Goal: Navigation & Orientation: Find specific page/section

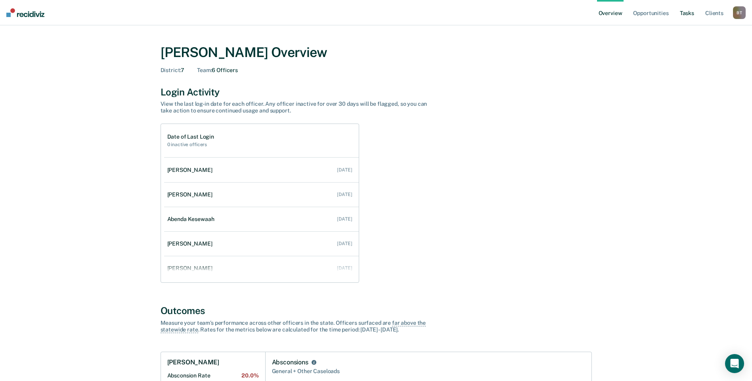
click at [683, 11] on link "Tasks" at bounding box center [686, 12] width 17 height 25
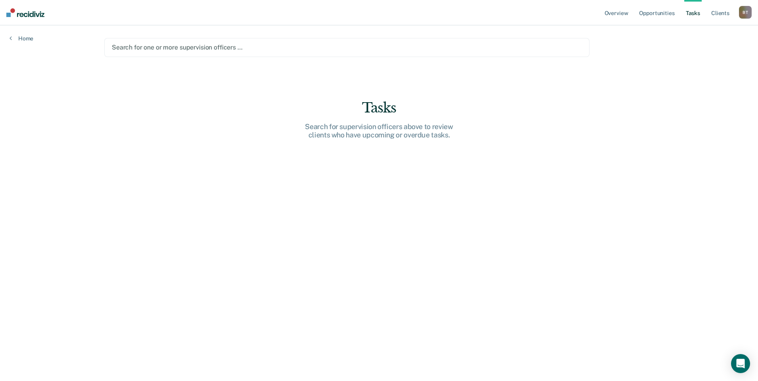
click at [279, 44] on div at bounding box center [347, 47] width 470 height 9
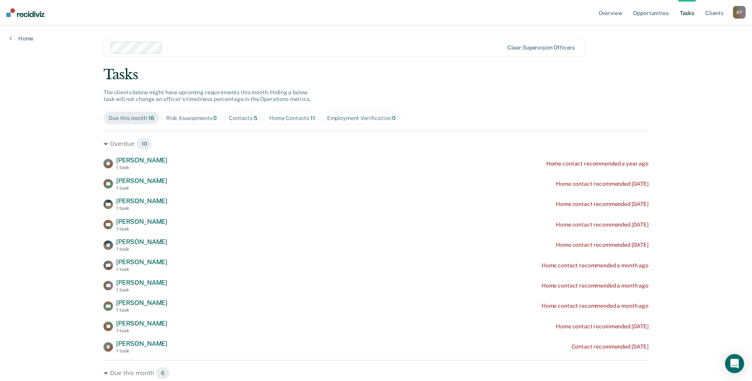
click at [275, 119] on div "Home Contacts 11" at bounding box center [292, 118] width 46 height 7
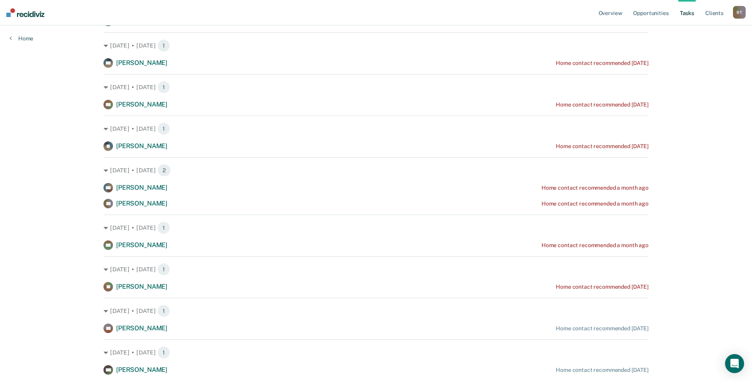
scroll to position [207, 0]
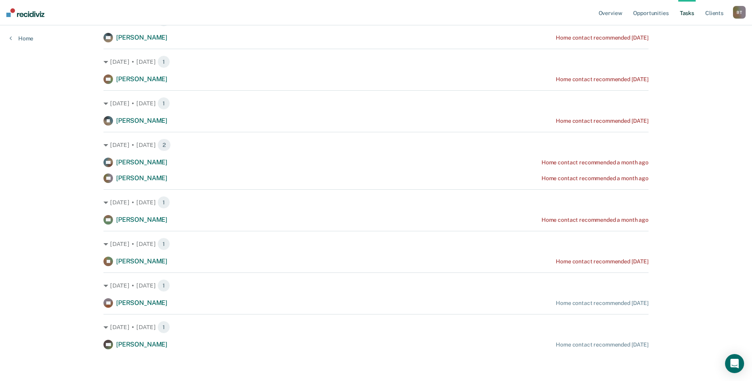
drag, startPoint x: 87, startPoint y: 139, endPoint x: 224, endPoint y: 360, distance: 260.0
click at [224, 360] on div "Overview Opportunities Tasks Client s [PERSON_NAME] B T Profile How it works Go…" at bounding box center [376, 87] width 752 height 588
copy div "[DATE] • [DATE] 1 JR [PERSON_NAME] Home contact recommended a year ago [DATE] •…"
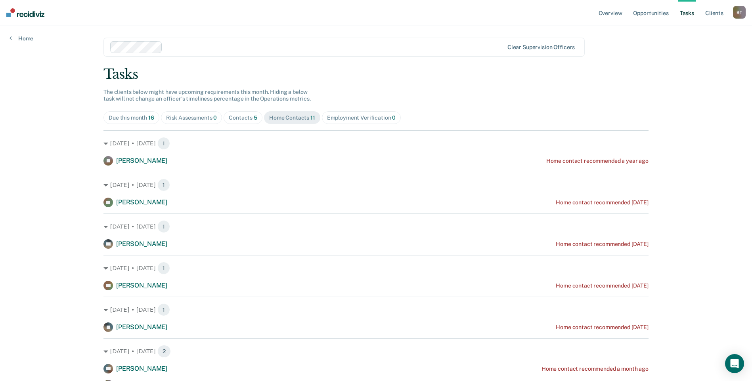
scroll to position [0, 0]
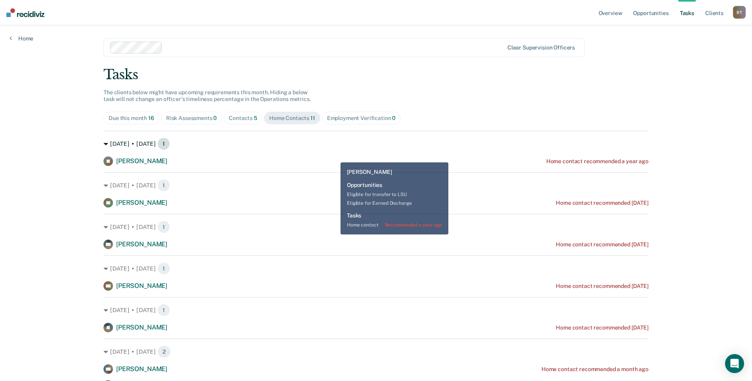
click at [339, 149] on div "[DATE] • [DATE] 1" at bounding box center [375, 144] width 545 height 13
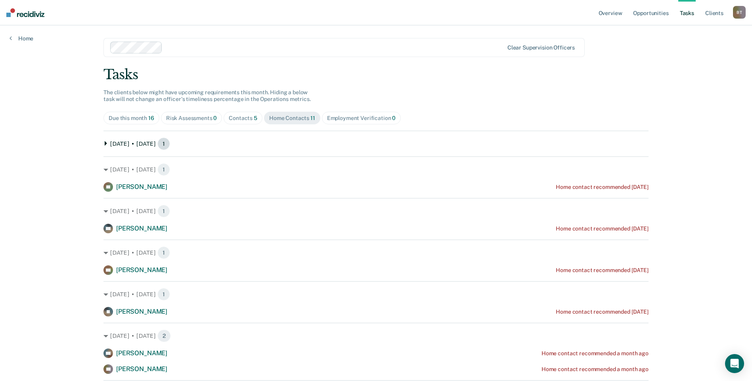
click at [114, 144] on div "[DATE] • [DATE] 1" at bounding box center [375, 144] width 545 height 13
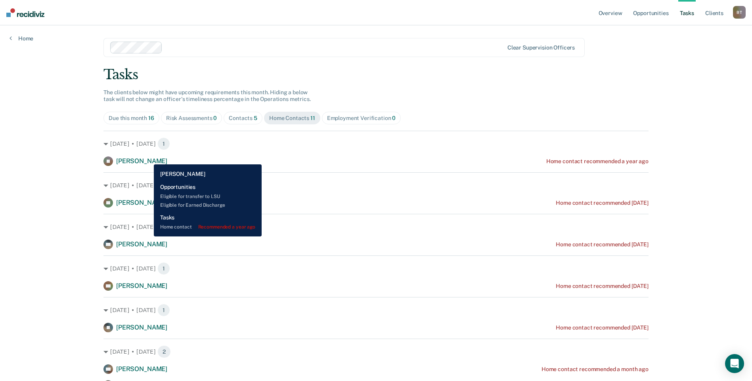
click at [148, 159] on span "[PERSON_NAME]" at bounding box center [141, 161] width 51 height 8
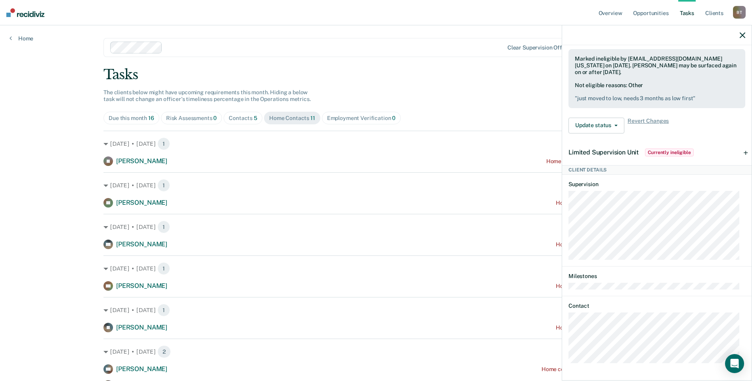
scroll to position [250, 0]
click at [567, 364] on div "JR Tasks Home contact • Recommended a year ago Last home contact on [DATE]; 1 h…" at bounding box center [656, 212] width 189 height 334
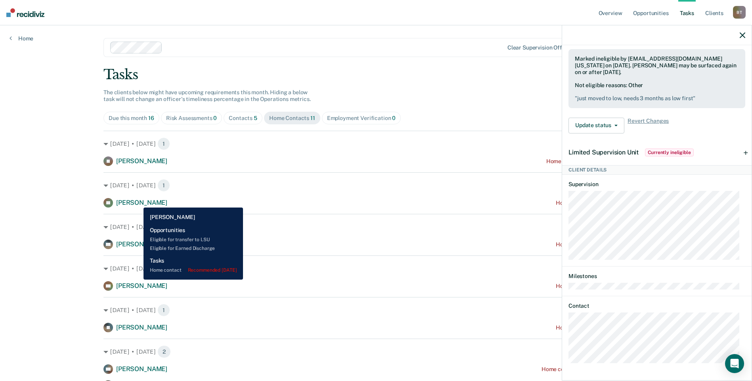
click at [138, 202] on span "[PERSON_NAME]" at bounding box center [141, 203] width 51 height 8
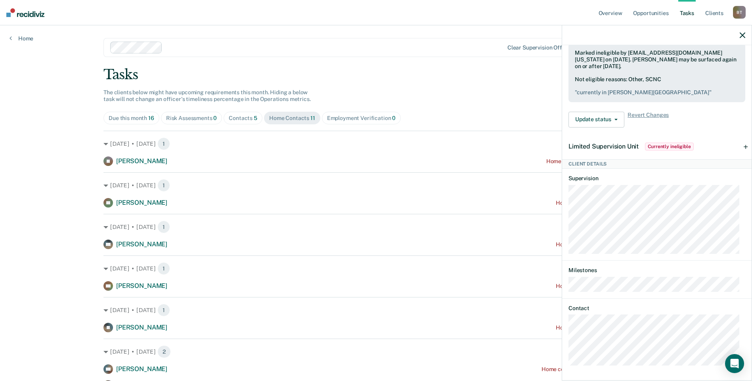
scroll to position [269, 0]
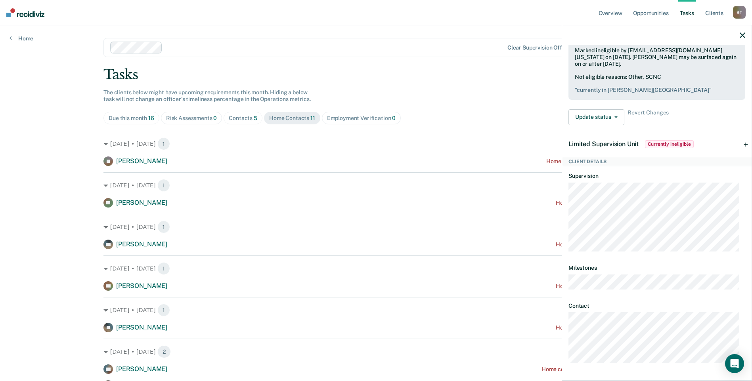
click at [568, 365] on div "ES Tasks Home contact • Recommended [DATE] Hidden from Tasks list until [DATE] …" at bounding box center [656, 212] width 189 height 334
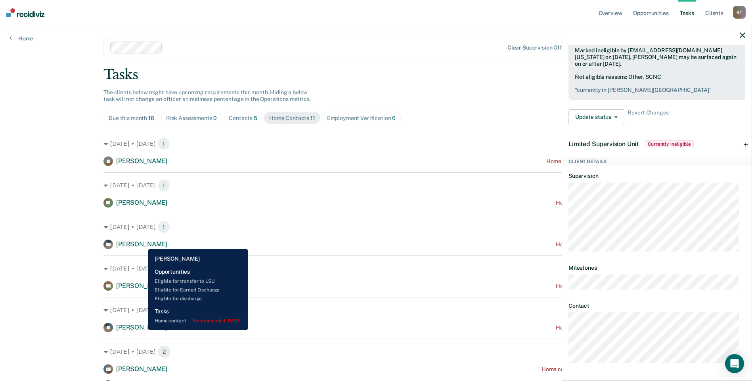
drag, startPoint x: 142, startPoint y: 243, endPoint x: 220, endPoint y: 240, distance: 78.1
click at [142, 243] on span "[PERSON_NAME]" at bounding box center [141, 245] width 51 height 8
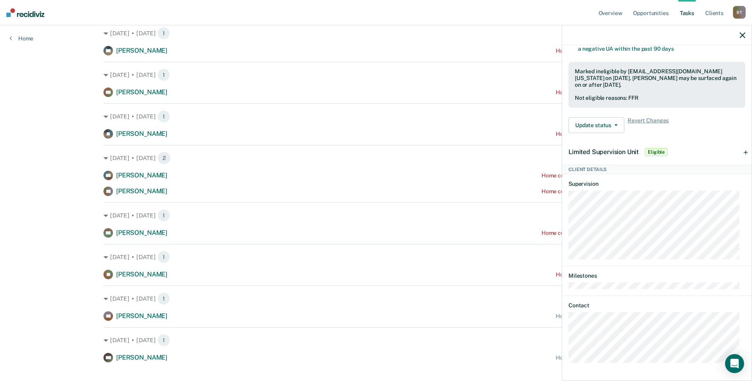
scroll to position [198, 0]
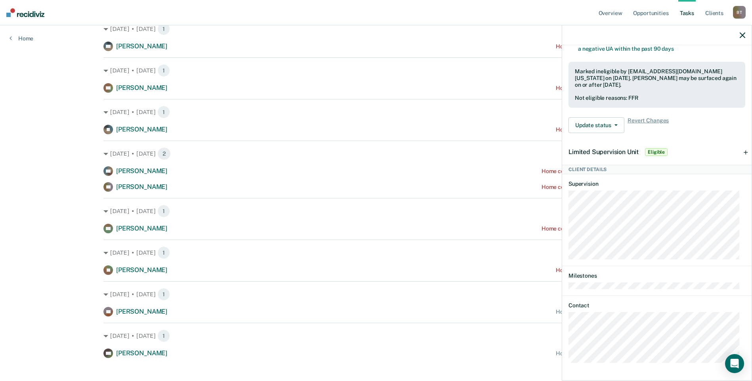
click at [567, 367] on div "MP Tasks Home contact • Recommended [DATE] Hidden from Tasks list until [DATE] …" at bounding box center [656, 212] width 189 height 334
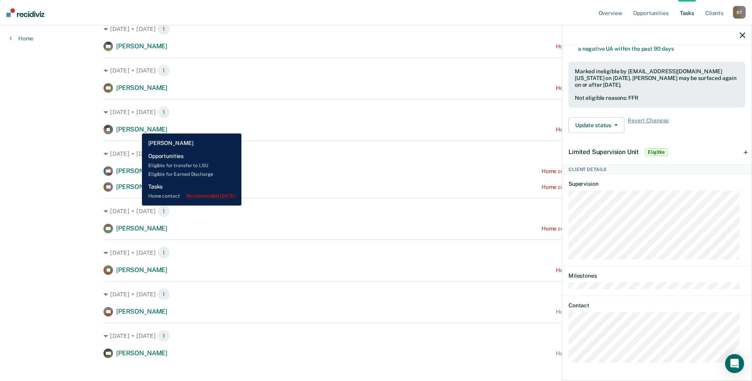
drag, startPoint x: 136, startPoint y: 128, endPoint x: 147, endPoint y: 130, distance: 11.8
click at [136, 128] on span "[PERSON_NAME]" at bounding box center [141, 130] width 51 height 8
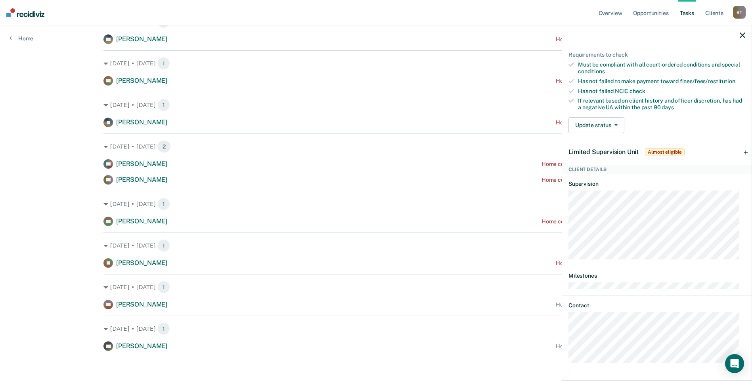
scroll to position [207, 0]
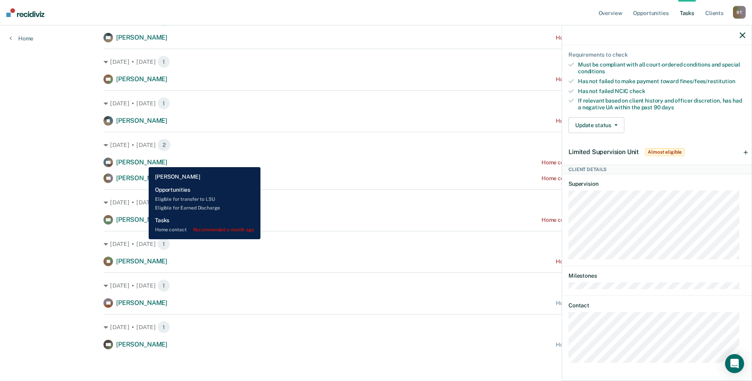
drag, startPoint x: 143, startPoint y: 161, endPoint x: 174, endPoint y: 172, distance: 32.6
click at [142, 161] on span "[PERSON_NAME]" at bounding box center [141, 163] width 51 height 8
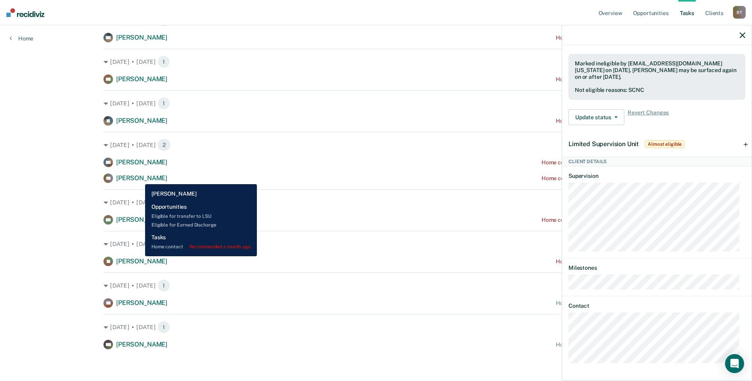
drag, startPoint x: 139, startPoint y: 178, endPoint x: 172, endPoint y: 183, distance: 33.6
click at [139, 178] on span "[PERSON_NAME]" at bounding box center [141, 178] width 51 height 8
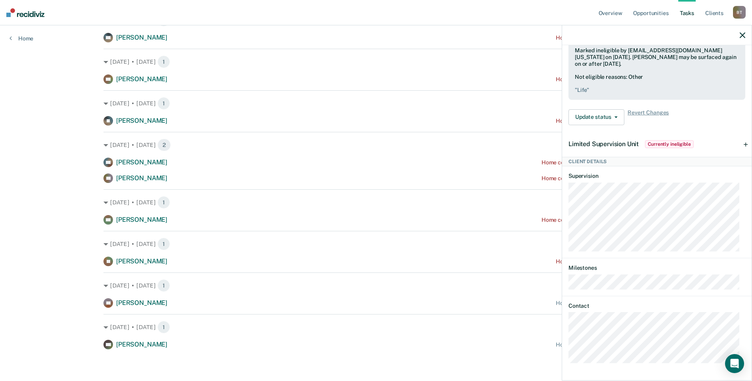
click at [565, 360] on div "RB Tasks Home contact • Recommended a month ago Last home contact on [DATE]; 1 …" at bounding box center [656, 212] width 189 height 334
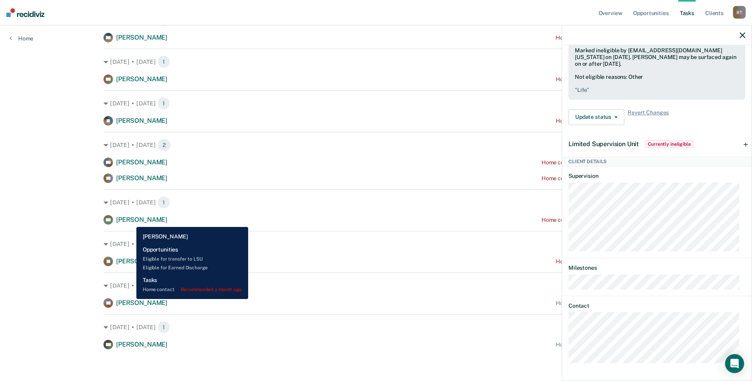
click at [130, 220] on span "[PERSON_NAME]" at bounding box center [141, 220] width 51 height 8
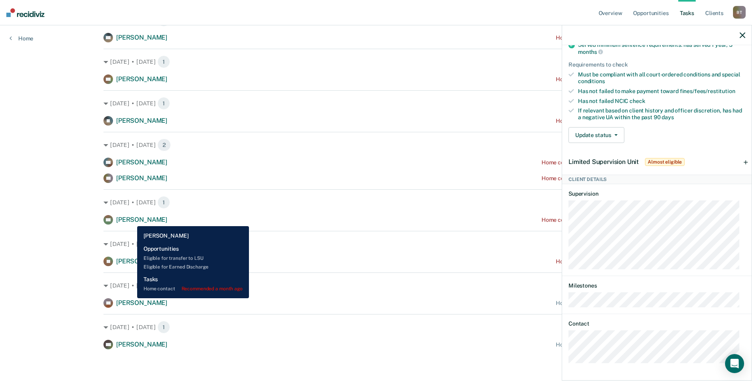
scroll to position [169, 0]
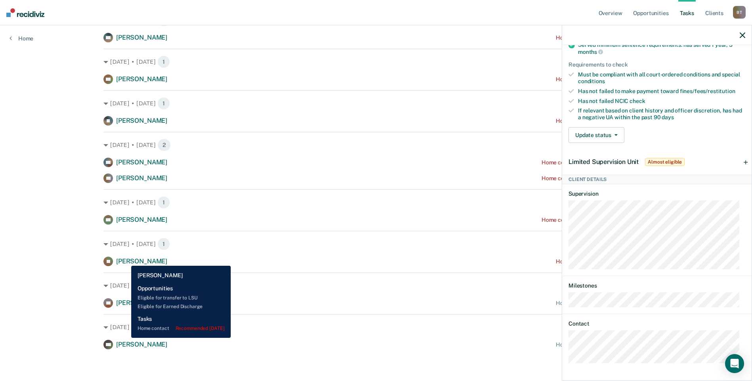
drag, startPoint x: 125, startPoint y: 260, endPoint x: 138, endPoint y: 265, distance: 13.5
click at [125, 260] on span "[PERSON_NAME]" at bounding box center [141, 262] width 51 height 8
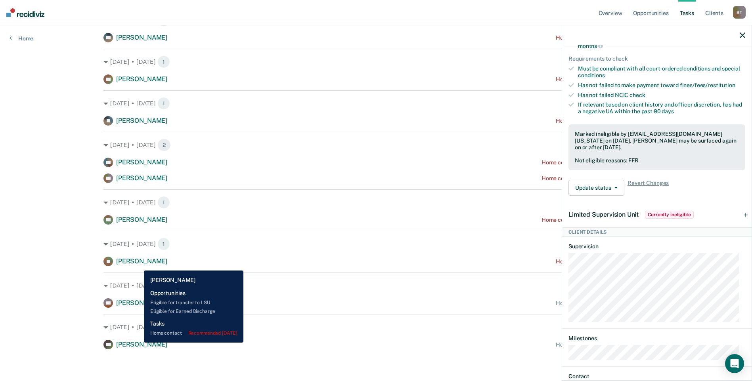
scroll to position [245, 0]
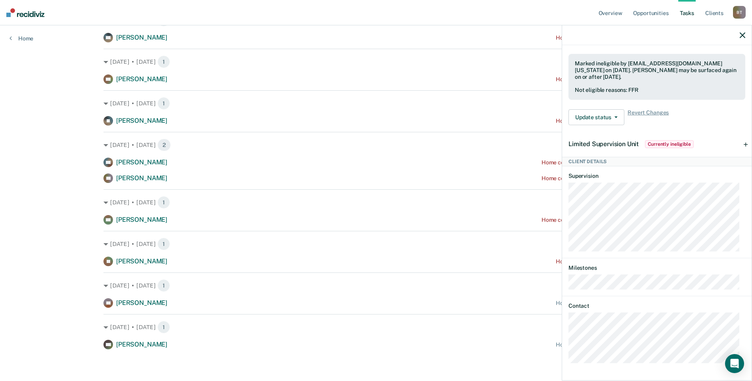
click at [565, 363] on div "JC Tasks Home contact • Recommended [DATE] Last home contact on [DATE]; 1 home …" at bounding box center [656, 212] width 189 height 334
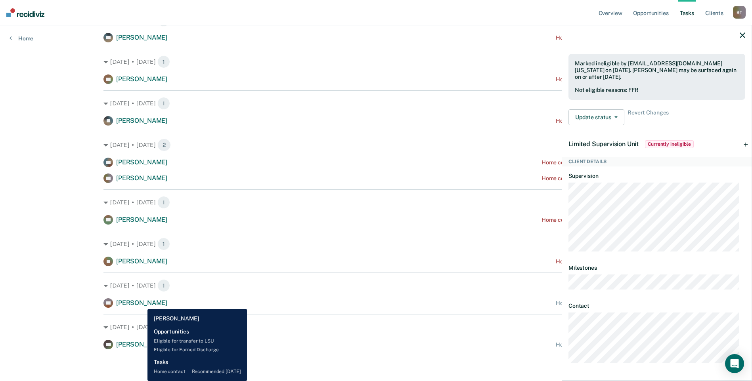
drag, startPoint x: 141, startPoint y: 303, endPoint x: 149, endPoint y: 304, distance: 8.0
click at [141, 303] on span "[PERSON_NAME]" at bounding box center [141, 303] width 51 height 8
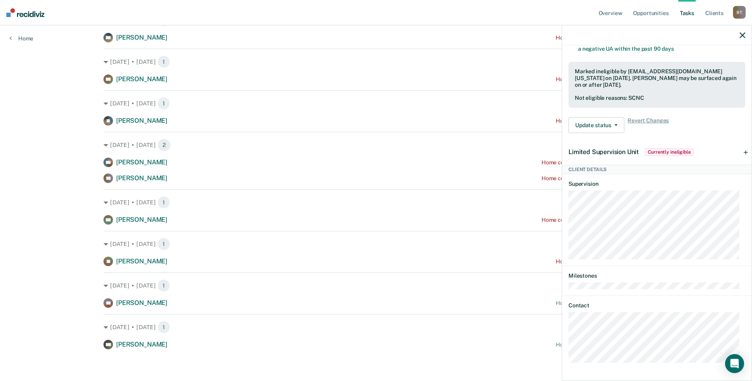
click at [566, 363] on div "KB Tasks Home contact • Recommended [DATE] Hidden from Tasks list until [DATE] …" at bounding box center [656, 212] width 189 height 334
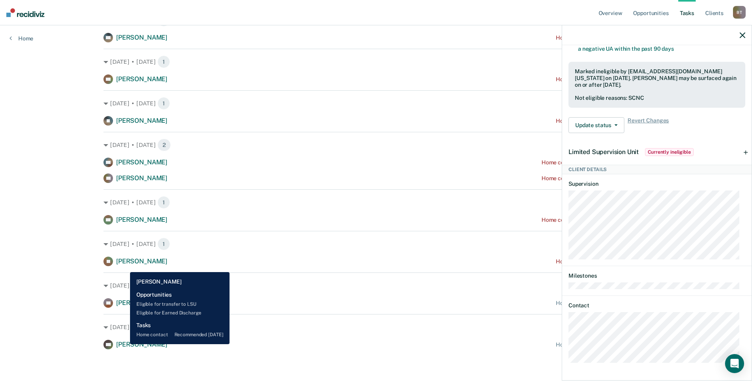
drag, startPoint x: 124, startPoint y: 344, endPoint x: 129, endPoint y: 344, distance: 4.8
click at [124, 344] on span "[PERSON_NAME]" at bounding box center [141, 345] width 51 height 8
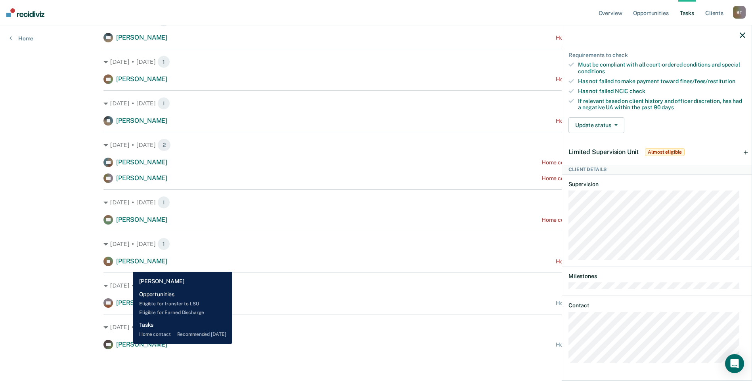
scroll to position [172, 0]
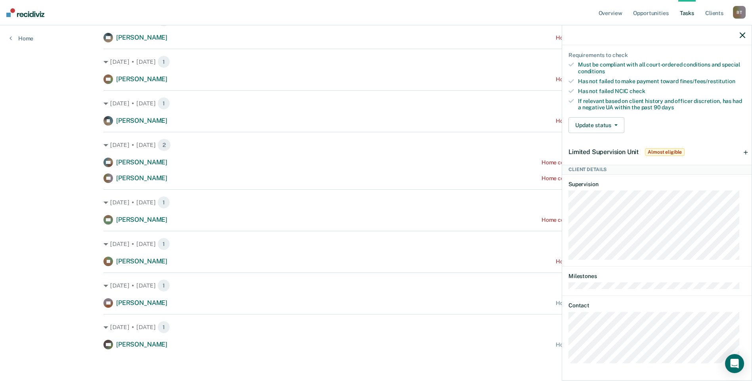
click at [569, 364] on div "BW Tasks Home contact • Recommended [DATE] Last home contact on [DATE]; 1 home …" at bounding box center [656, 212] width 189 height 334
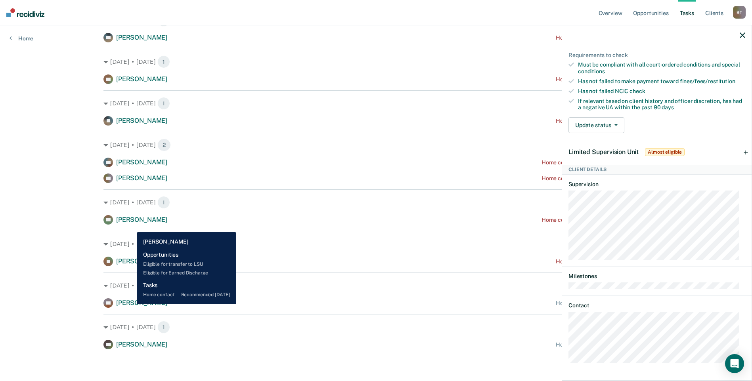
click at [131, 304] on span "[PERSON_NAME]" at bounding box center [141, 303] width 51 height 8
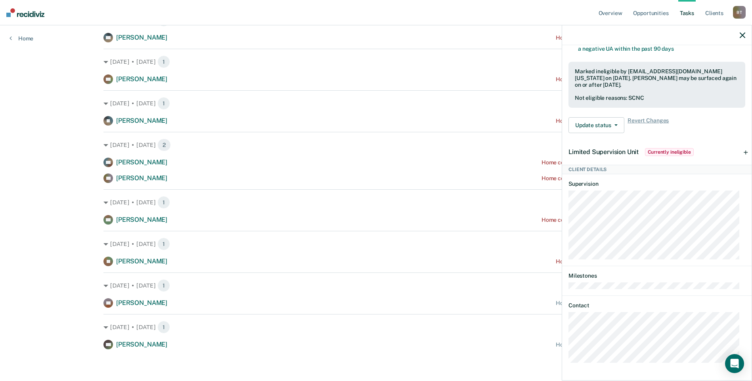
click at [567, 327] on div "KB Tasks Home contact • Recommended [DATE] Hidden from Tasks list until [DATE] …" at bounding box center [656, 212] width 189 height 334
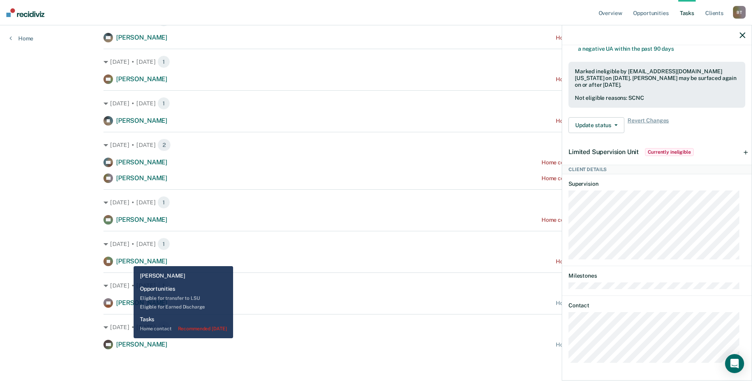
click at [128, 260] on span "[PERSON_NAME]" at bounding box center [141, 262] width 51 height 8
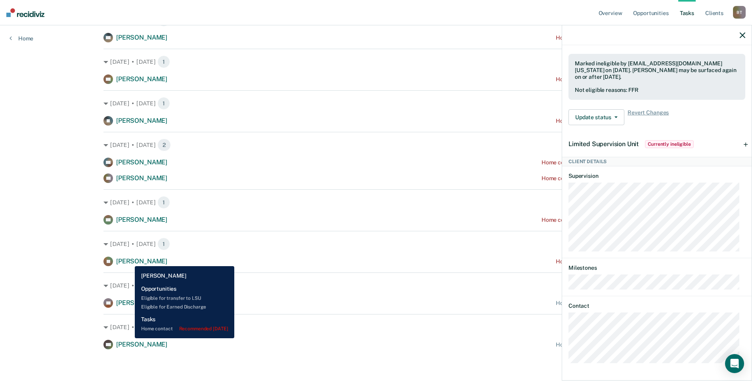
scroll to position [245, 0]
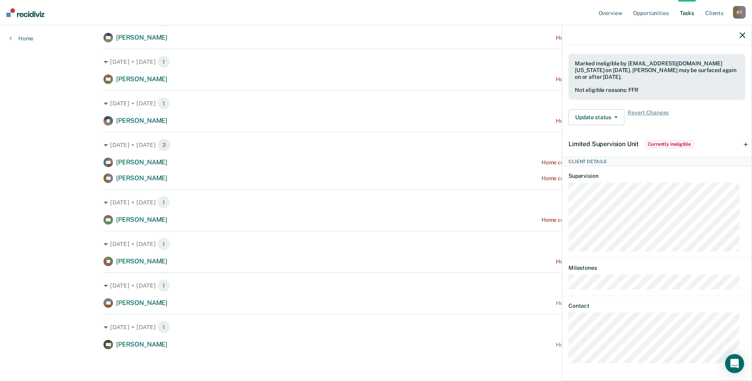
click at [565, 326] on div "JC Tasks Home contact • Recommended [DATE] Last home contact on [DATE]; 1 home …" at bounding box center [656, 212] width 189 height 334
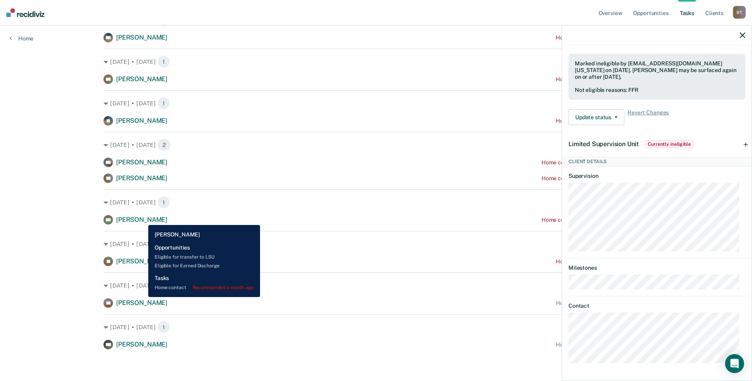
click at [142, 219] on span "[PERSON_NAME]" at bounding box center [141, 220] width 51 height 8
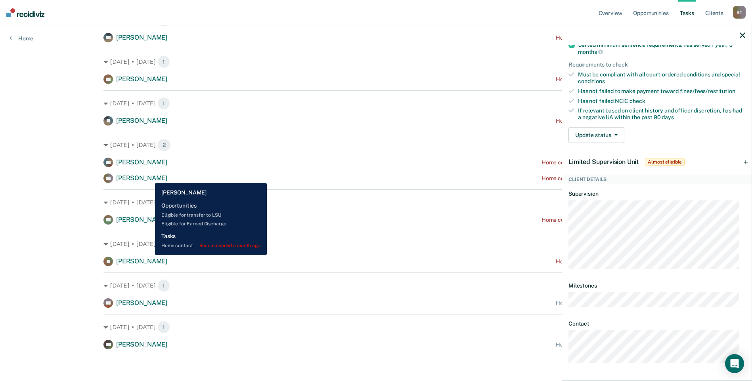
drag, startPoint x: 149, startPoint y: 177, endPoint x: 245, endPoint y: 180, distance: 95.6
click at [149, 177] on span "[PERSON_NAME]" at bounding box center [141, 178] width 51 height 8
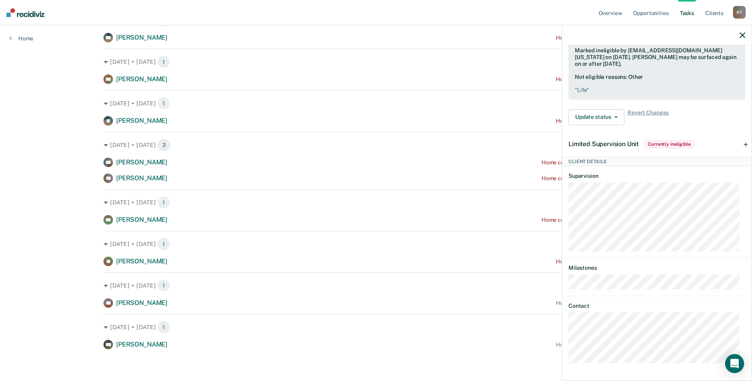
click at [564, 326] on div "RB Tasks Home contact • Recommended a month ago Last home contact on [DATE]; 1 …" at bounding box center [656, 212] width 189 height 334
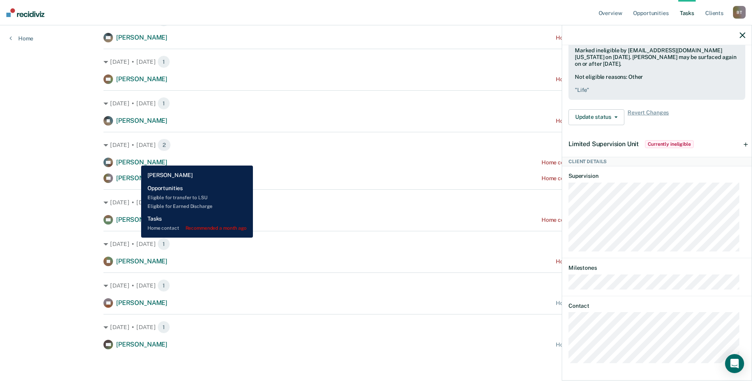
click at [135, 160] on span "[PERSON_NAME]" at bounding box center [141, 163] width 51 height 8
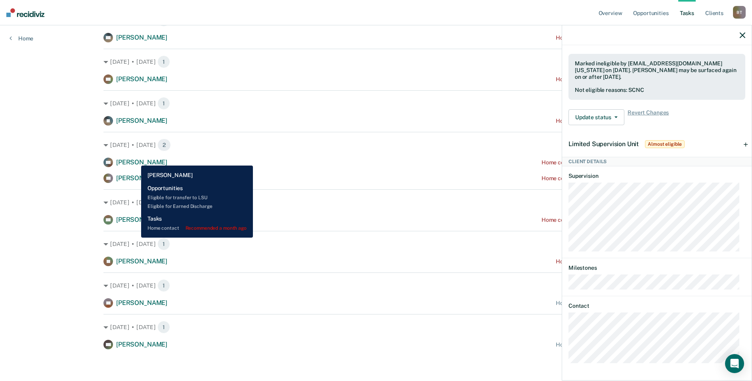
scroll to position [256, 0]
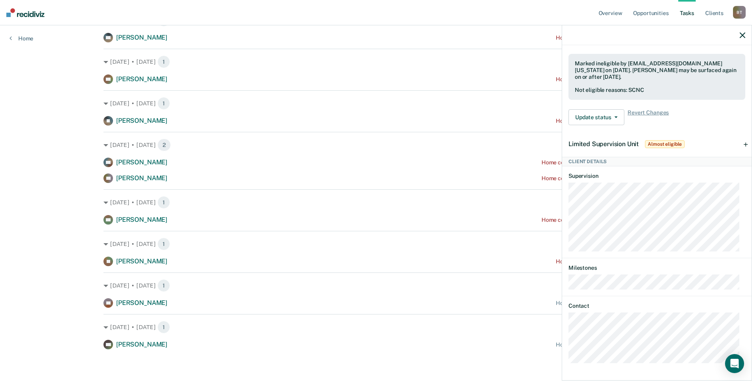
click at [567, 325] on div "RM Tasks Home contact • Recommended a month ago Hidden from Tasks list until [D…" at bounding box center [656, 212] width 189 height 334
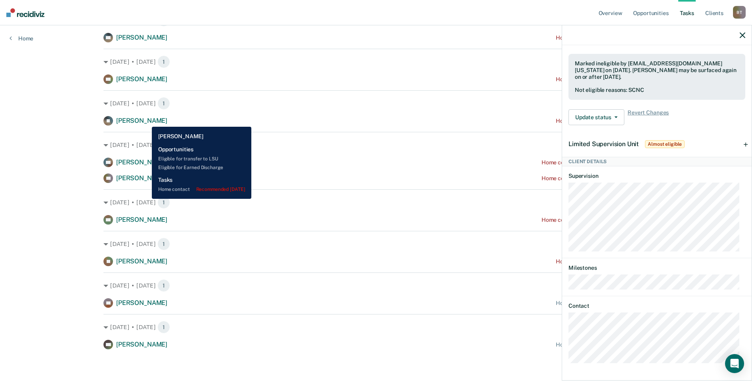
drag, startPoint x: 146, startPoint y: 121, endPoint x: 170, endPoint y: 126, distance: 25.0
click at [146, 121] on span "[PERSON_NAME]" at bounding box center [141, 121] width 51 height 8
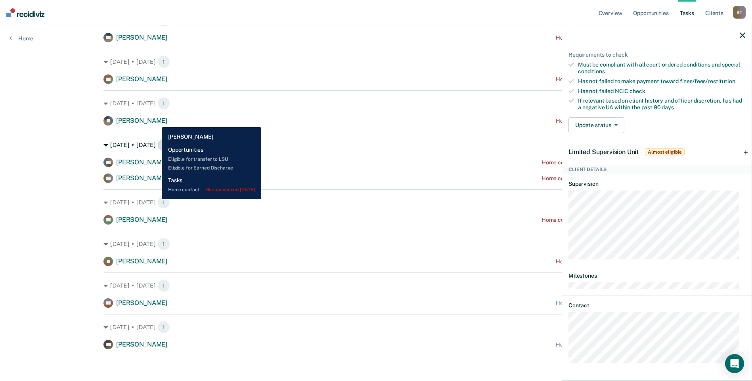
scroll to position [189, 0]
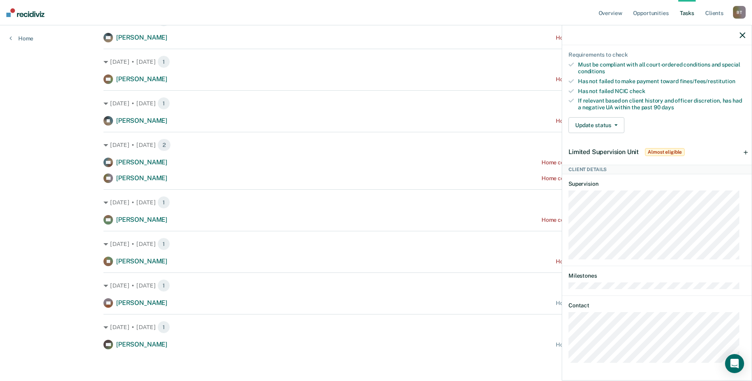
click at [568, 323] on div "JE Tasks Home contact • Recommended [DATE] Hidden from Tasks list until [DATE] …" at bounding box center [656, 212] width 189 height 334
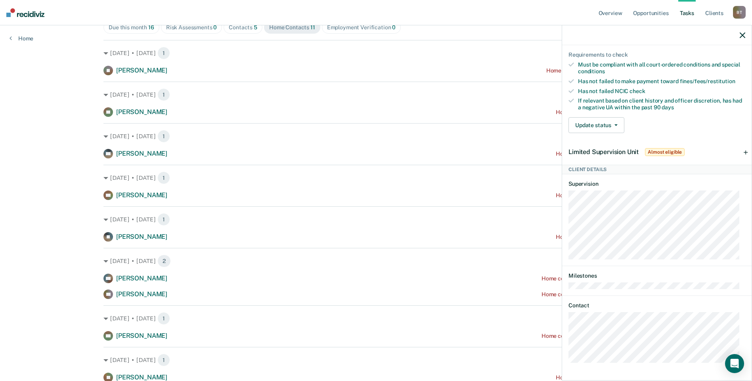
scroll to position [88, 0]
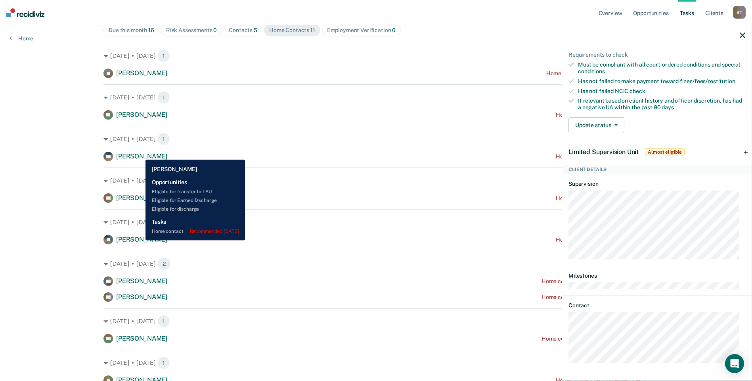
drag, startPoint x: 140, startPoint y: 154, endPoint x: 149, endPoint y: 157, distance: 10.2
click at [140, 154] on span "[PERSON_NAME]" at bounding box center [141, 157] width 51 height 8
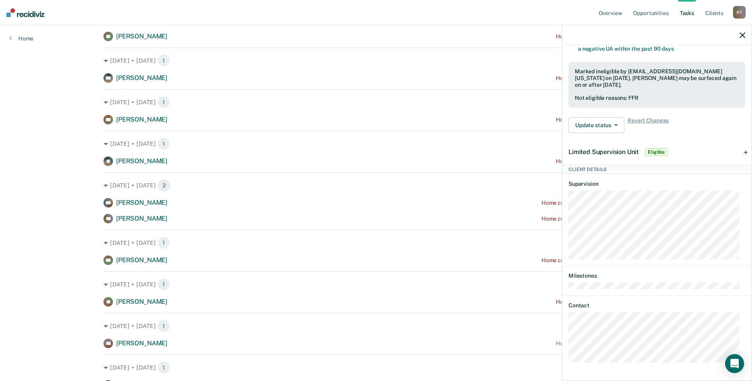
scroll to position [167, 0]
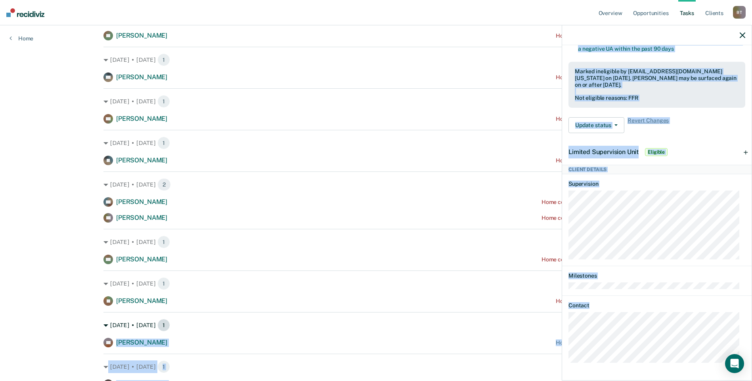
click at [556, 214] on body "Looks like you’re using Internet Explorer 11. For faster loading and a better e…" at bounding box center [376, 23] width 752 height 381
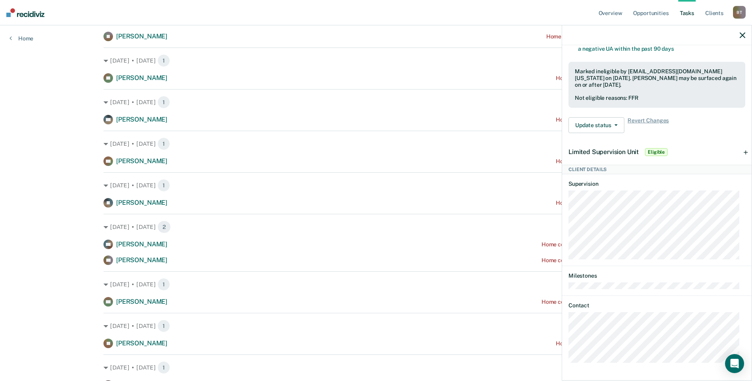
scroll to position [88, 0]
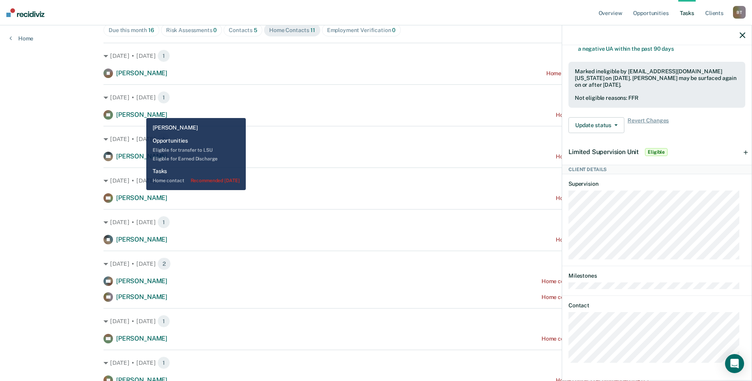
click at [140, 112] on span "[PERSON_NAME]" at bounding box center [141, 115] width 51 height 8
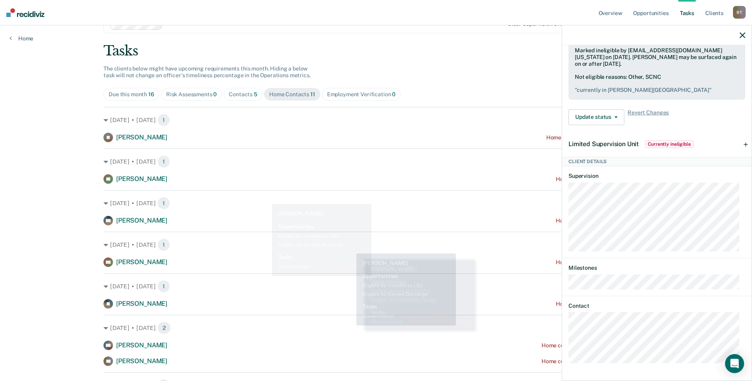
scroll to position [9, 0]
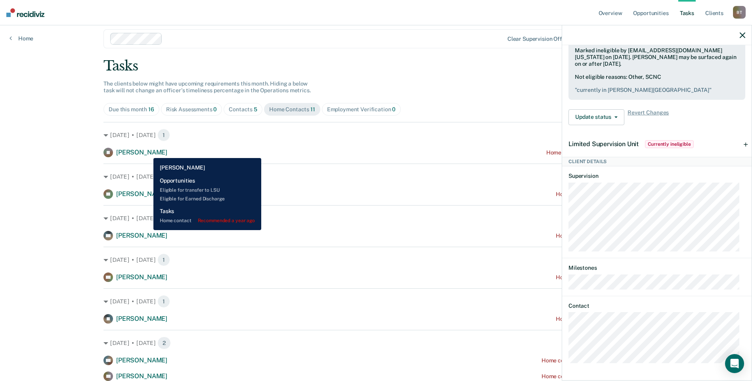
click at [147, 152] on span "[PERSON_NAME]" at bounding box center [141, 153] width 51 height 8
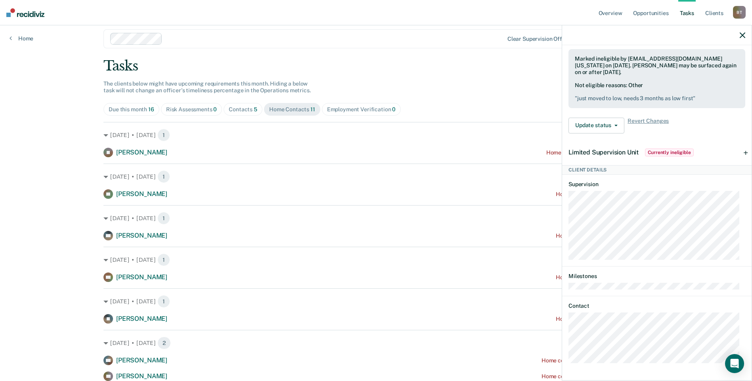
click at [567, 325] on div "JR Tasks Home contact • Recommended a year ago Last home contact on [DATE]; 1 h…" at bounding box center [656, 212] width 189 height 334
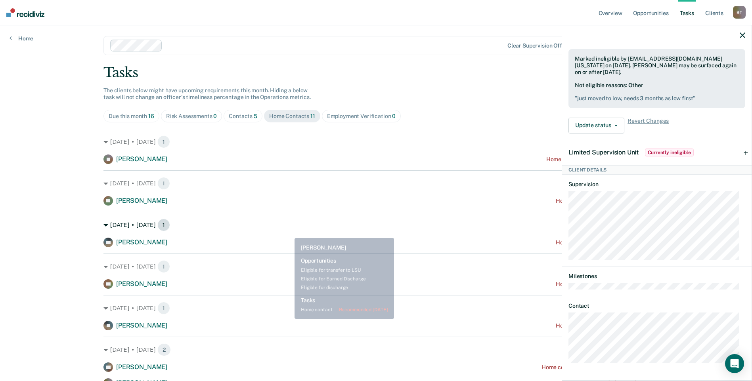
scroll to position [0, 0]
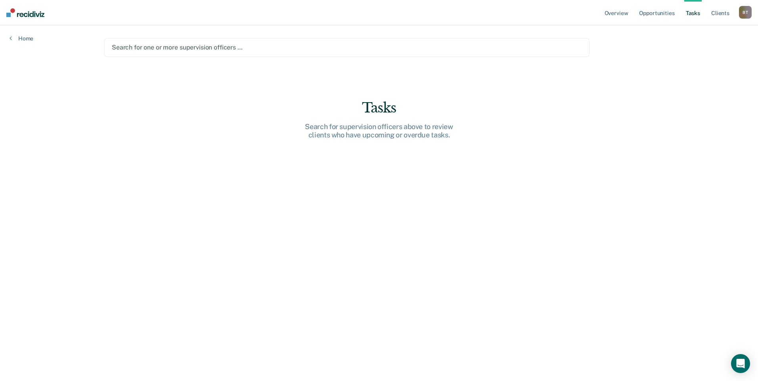
click at [151, 46] on div at bounding box center [347, 47] width 470 height 9
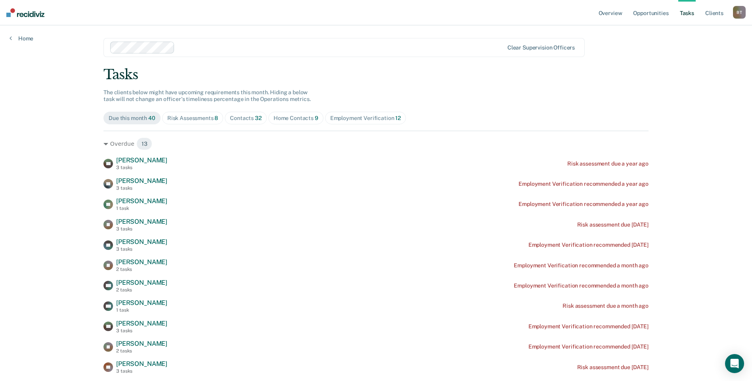
click at [192, 119] on div "Risk Assessments 8" at bounding box center [192, 118] width 51 height 7
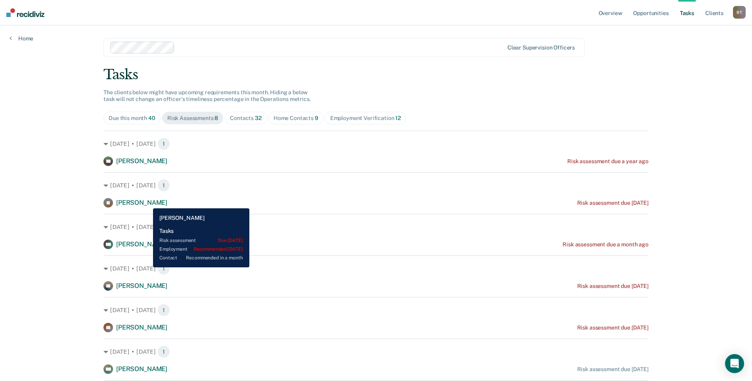
click at [147, 203] on span "[PERSON_NAME]" at bounding box center [141, 203] width 51 height 8
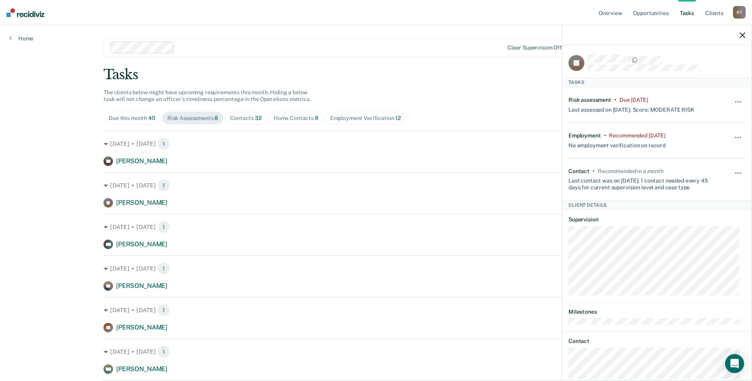
scroll to position [17, 0]
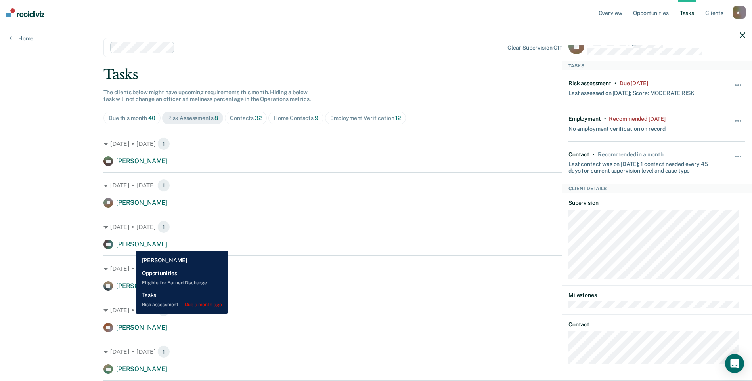
click at [130, 245] on span "[PERSON_NAME]" at bounding box center [141, 245] width 51 height 8
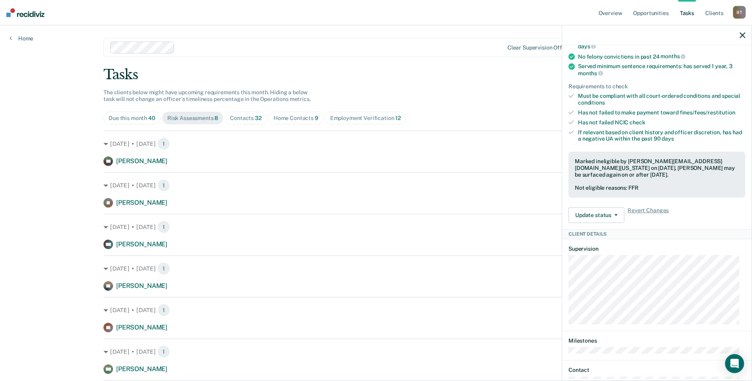
scroll to position [136, 0]
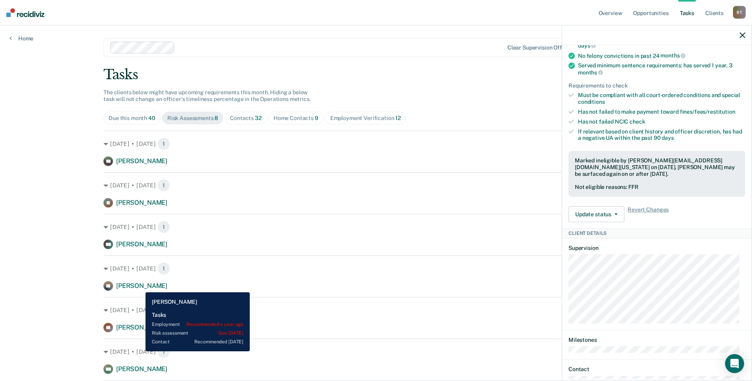
click at [140, 287] on span "[PERSON_NAME]" at bounding box center [141, 286] width 51 height 8
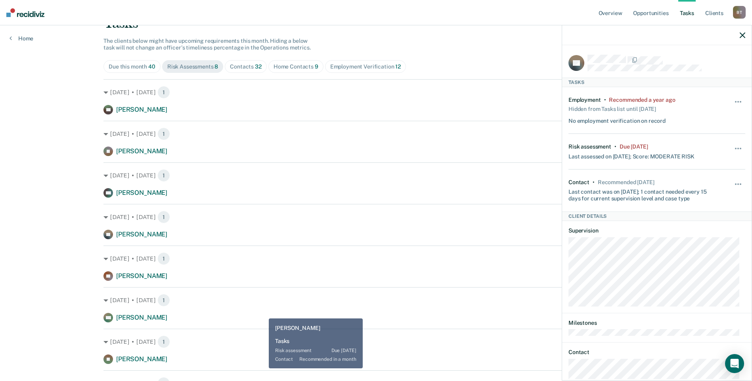
scroll to position [79, 0]
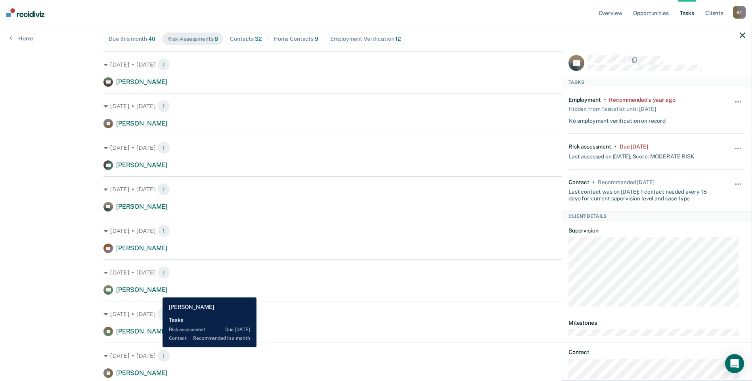
click at [157, 292] on span "[PERSON_NAME]" at bounding box center [141, 290] width 51 height 8
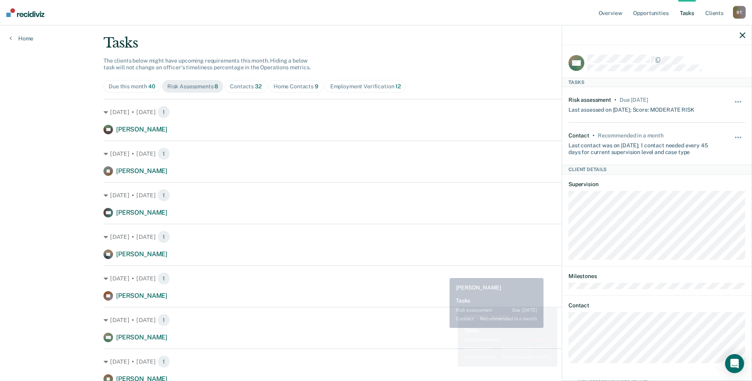
scroll to position [29, 0]
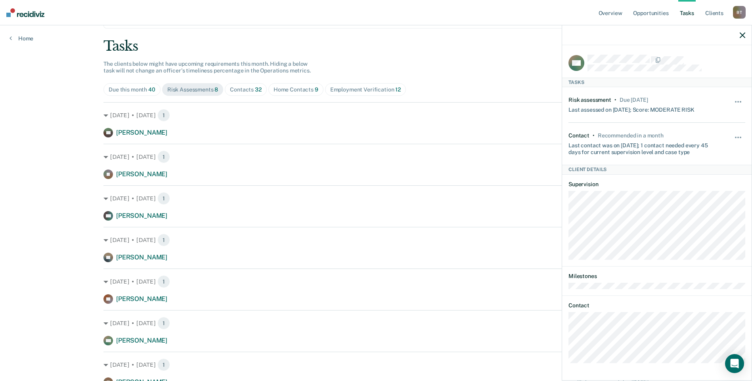
click at [740, 35] on icon "button" at bounding box center [743, 35] width 6 height 6
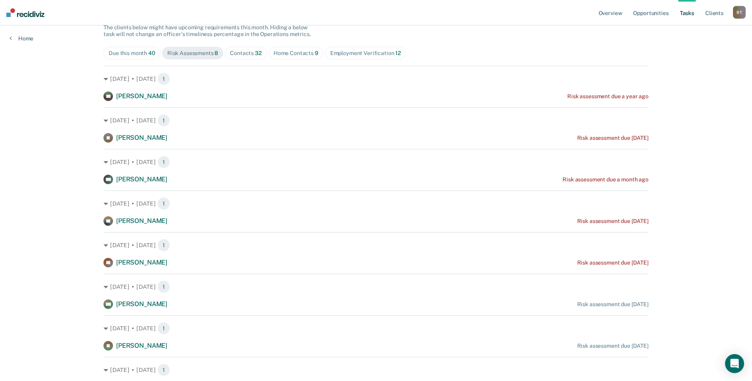
scroll to position [0, 0]
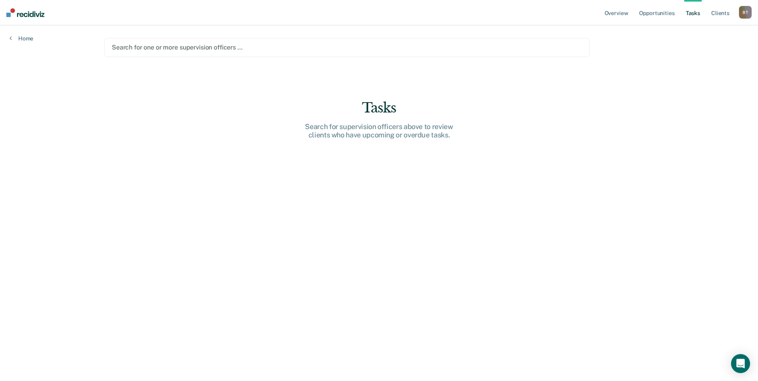
click at [743, 10] on div "B T" at bounding box center [745, 12] width 13 height 13
click at [704, 50] on link "Go to Operations" at bounding box center [713, 52] width 64 height 7
